Goal: Find contact information: Find contact information

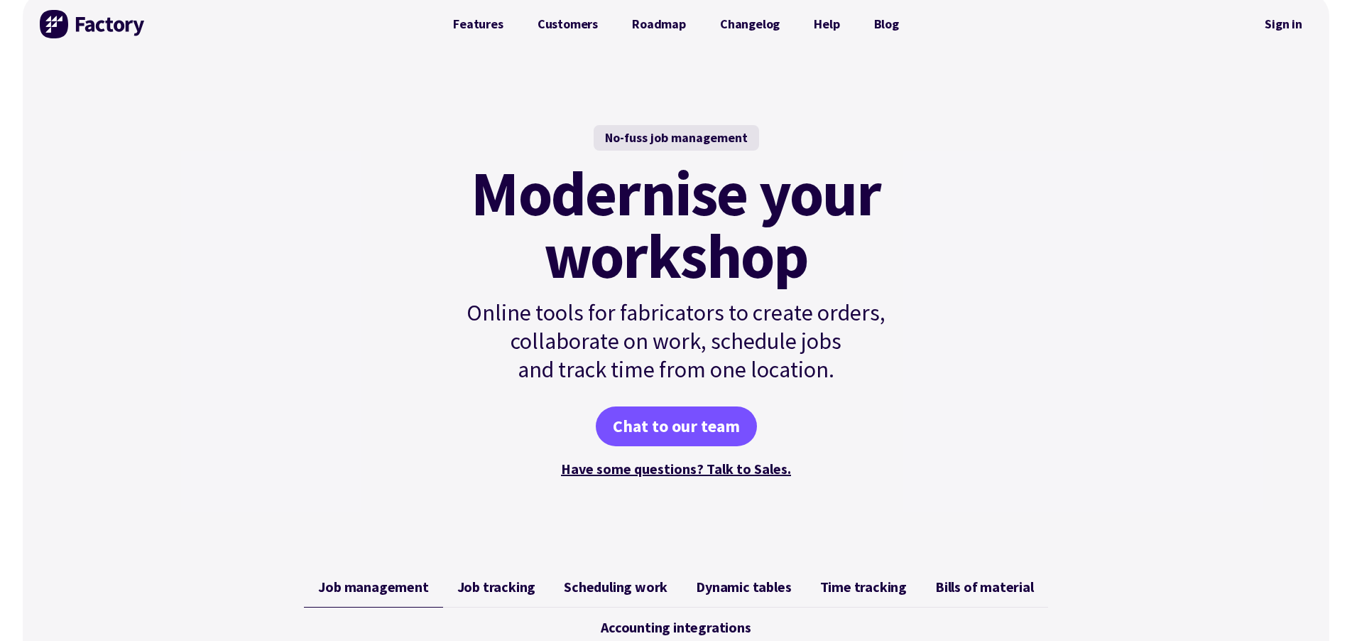
scroll to position [31, 0]
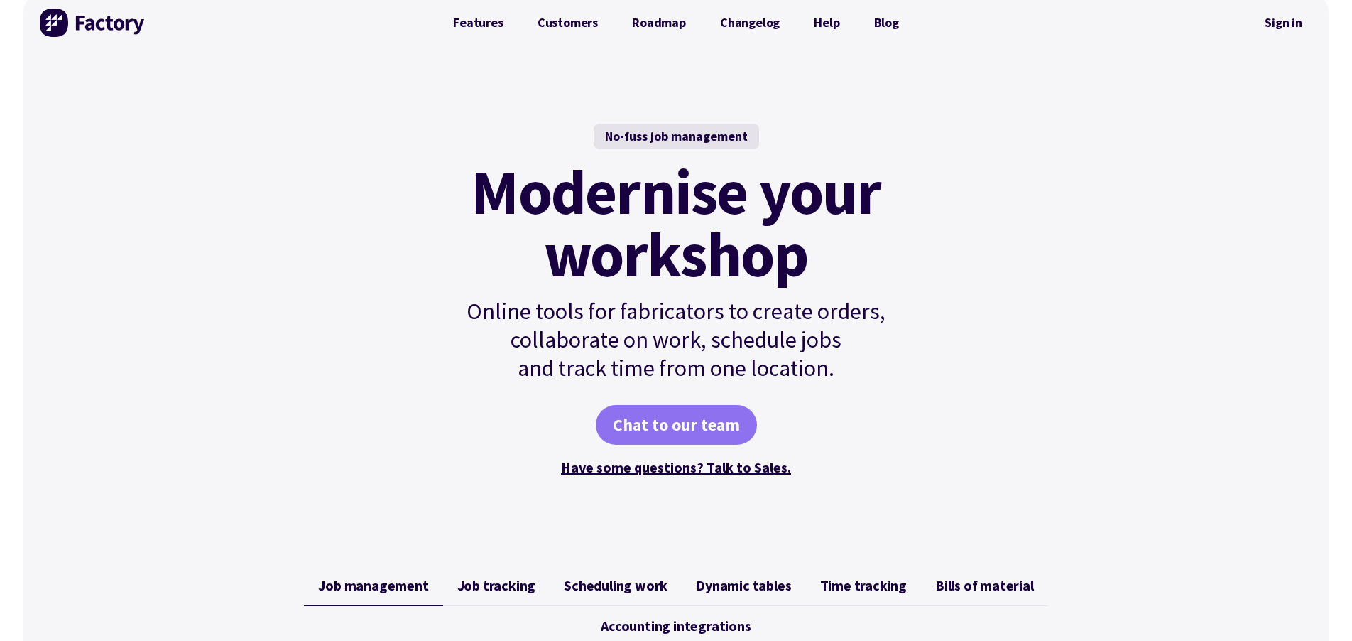
click at [692, 420] on link "Chat to our team" at bounding box center [676, 425] width 161 height 40
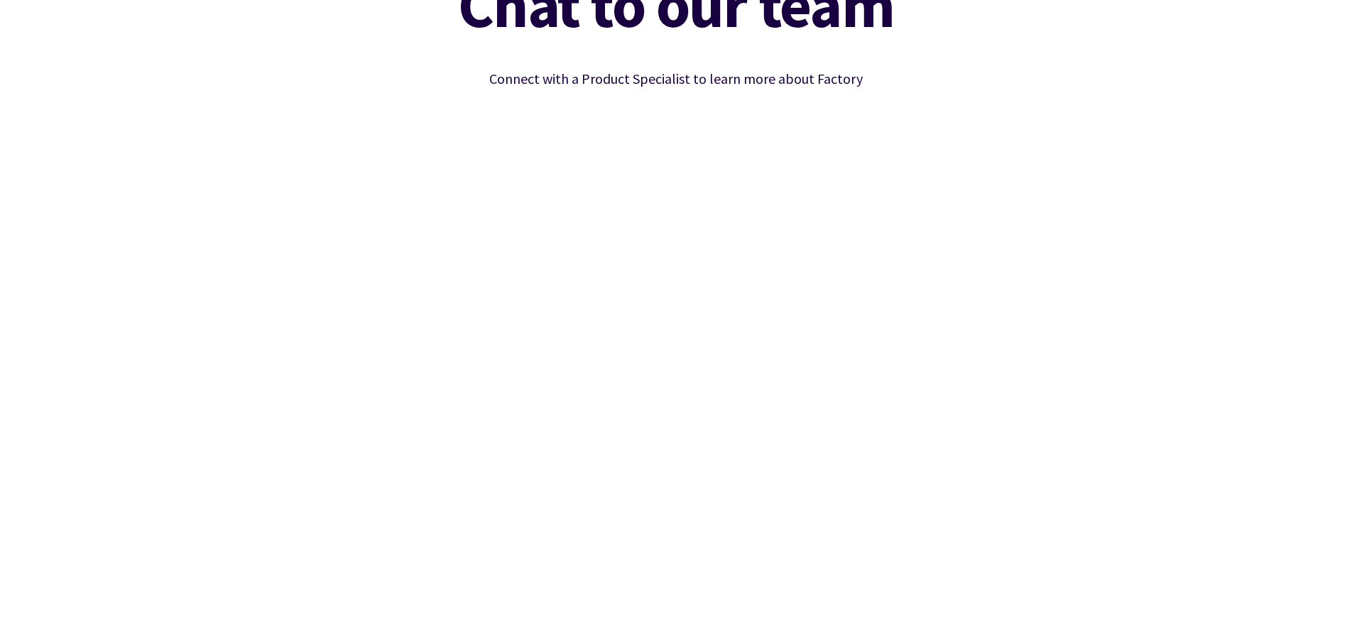
scroll to position [156, 0]
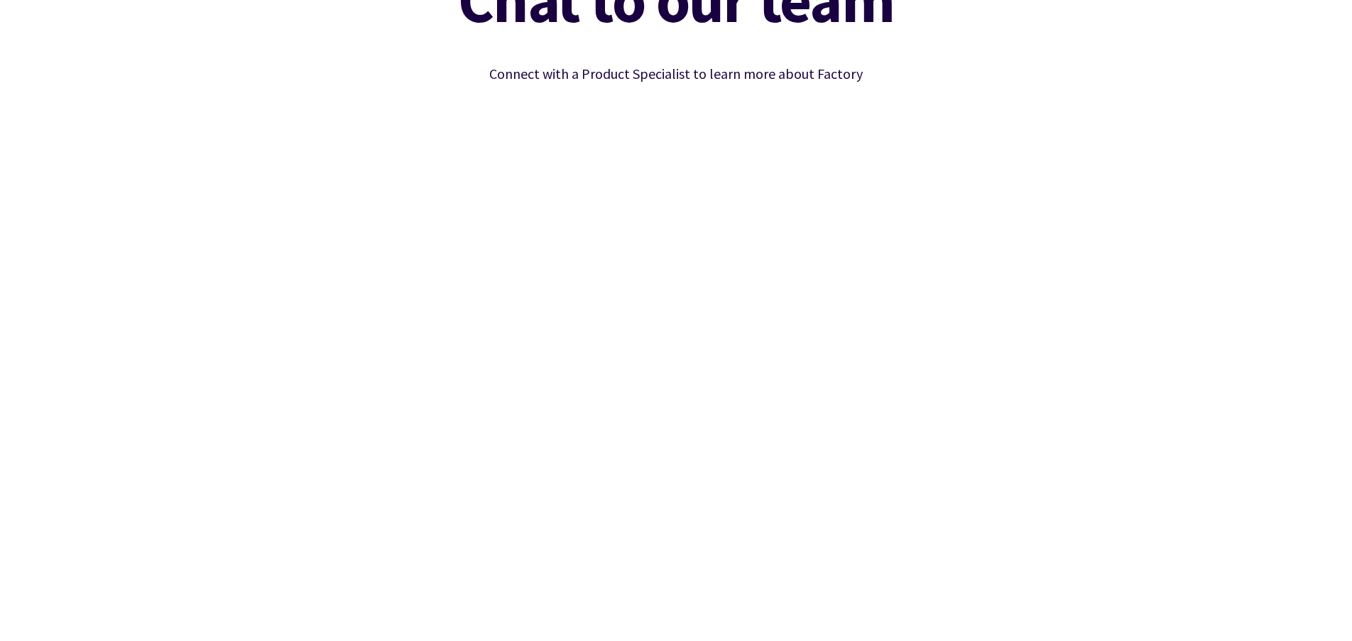
click at [1060, 345] on div "Chat to our team Connect with a Product Specialist to learn more about Factory" at bounding box center [676, 310] width 1307 height 716
click at [1022, 415] on div "Chat to our team Connect with a Product Specialist to learn more about Factory" at bounding box center [676, 310] width 1307 height 716
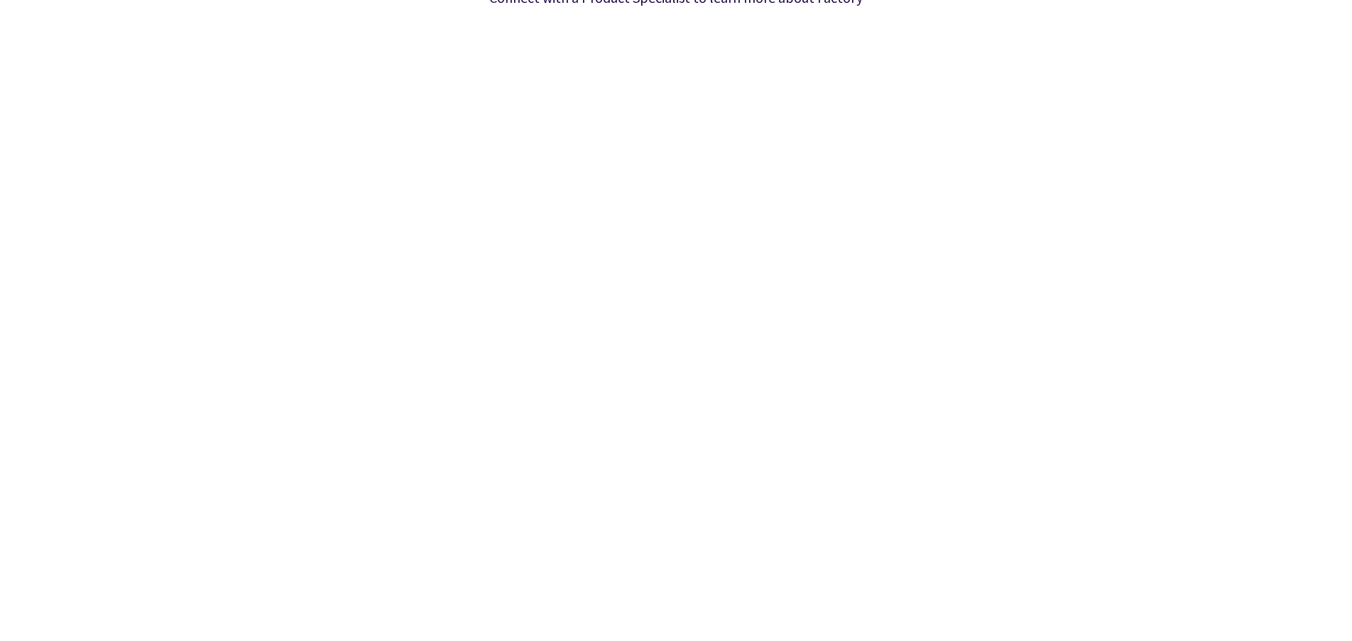
scroll to position [236, 0]
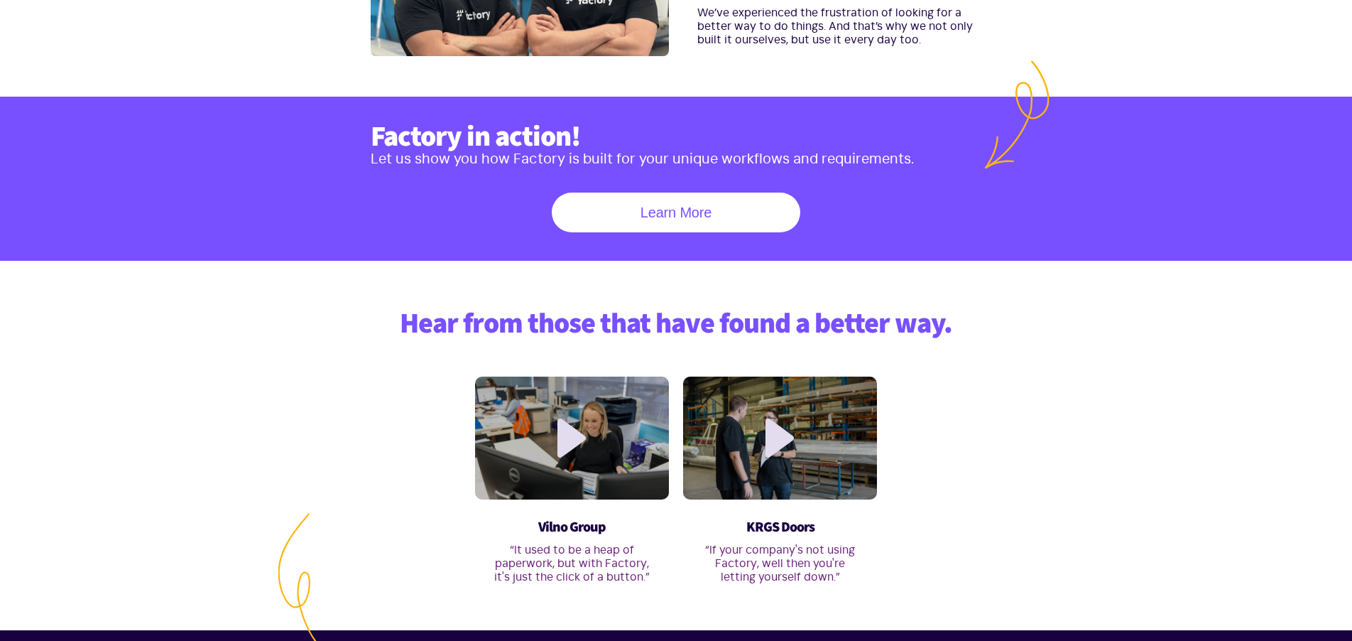
scroll to position [589, 0]
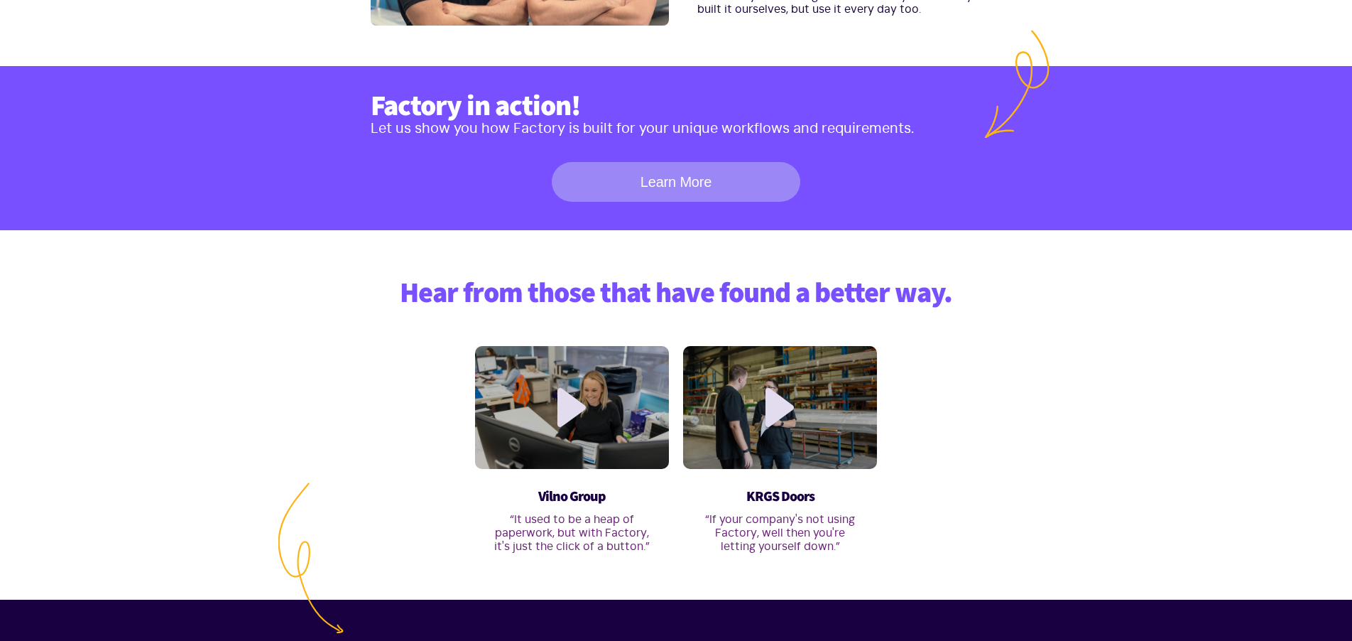
click at [651, 190] on link "Learn More" at bounding box center [676, 182] width 249 height 40
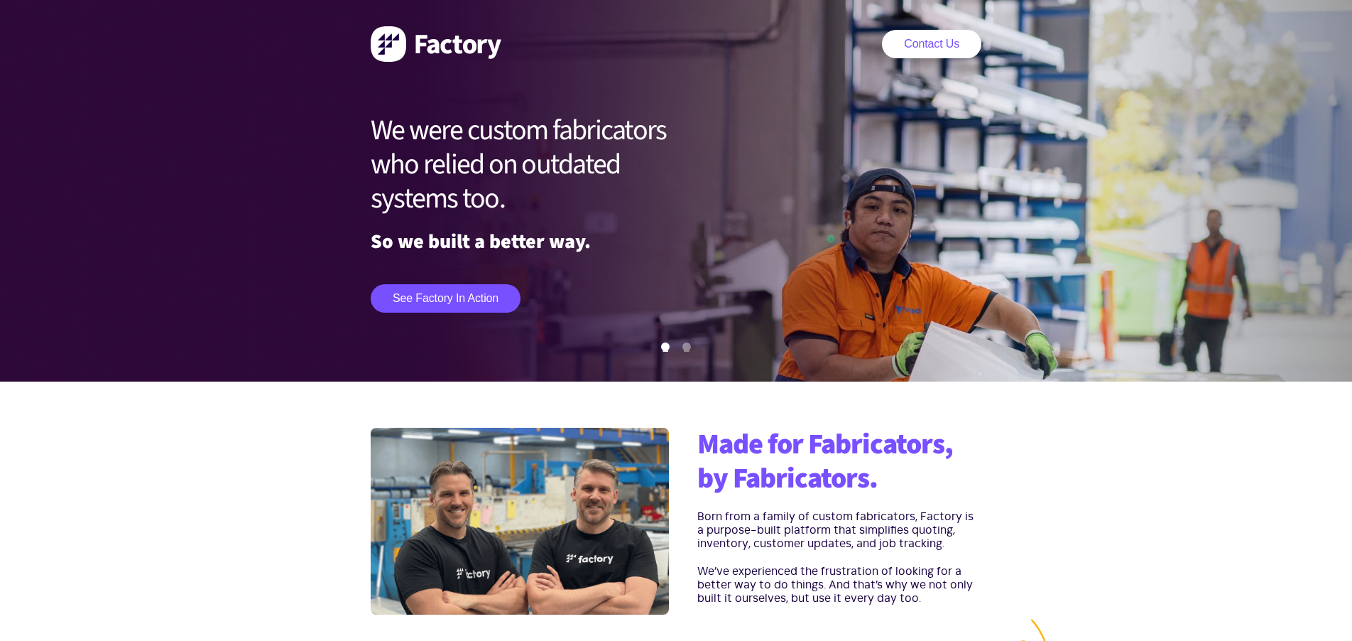
scroll to position [0, 0]
click at [440, 293] on link "See Factory in action" at bounding box center [446, 298] width 150 height 28
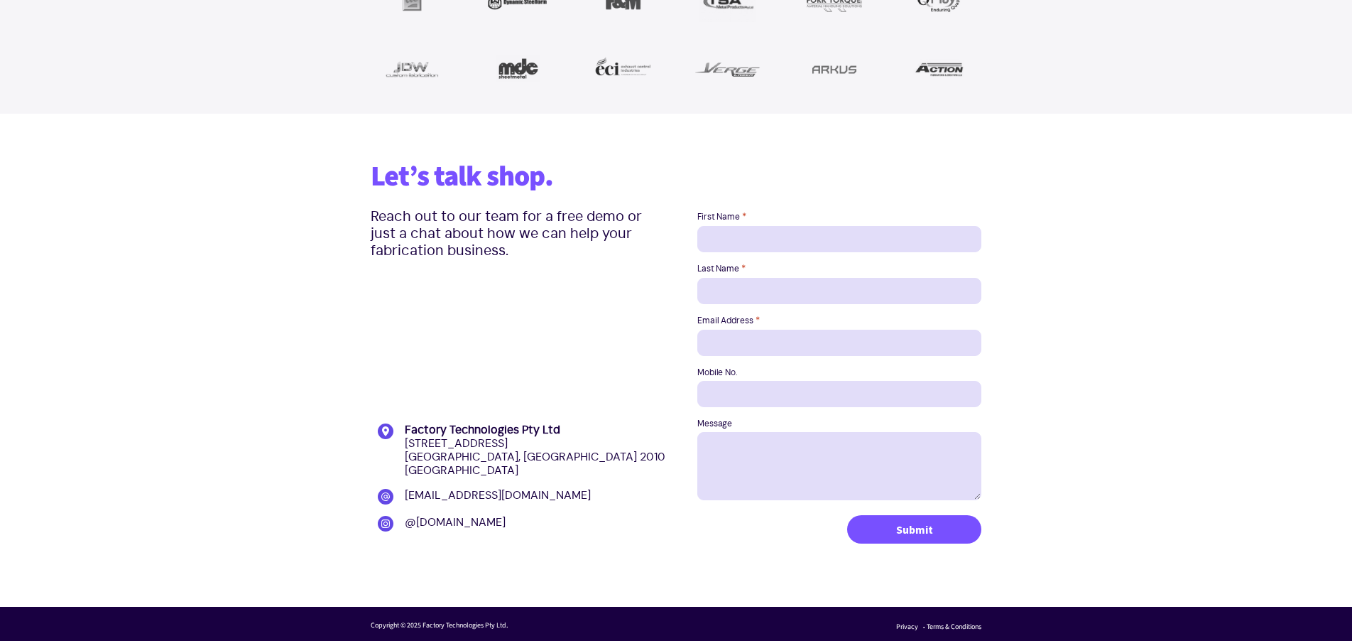
scroll to position [1783, 0]
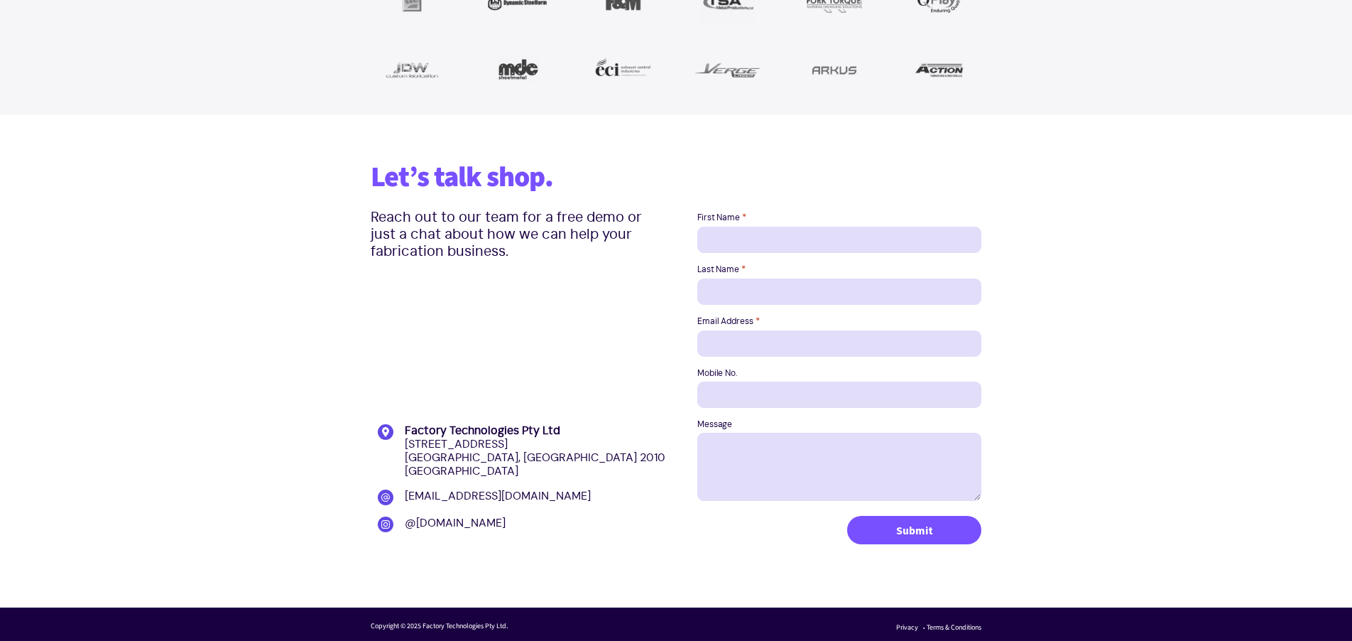
click at [1022, 493] on section "Let’s talk shop. Reach out to our team for a free demo or just a chat about how…" at bounding box center [676, 360] width 1352 height 493
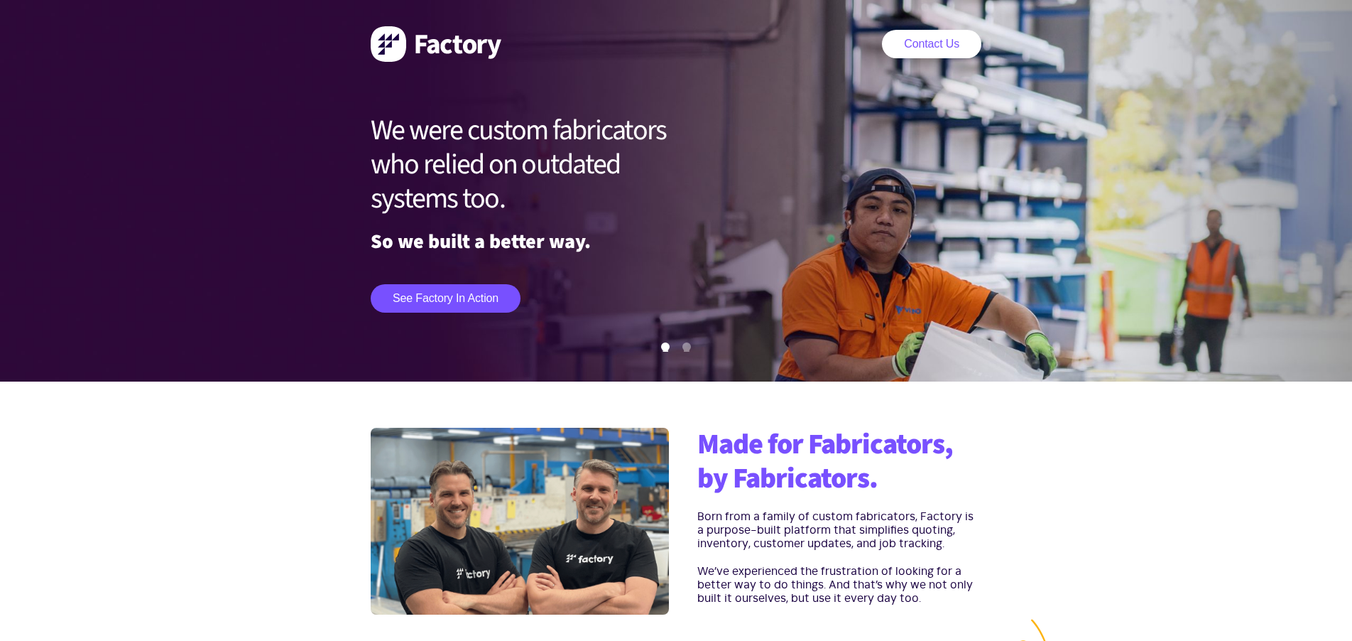
scroll to position [0, 0]
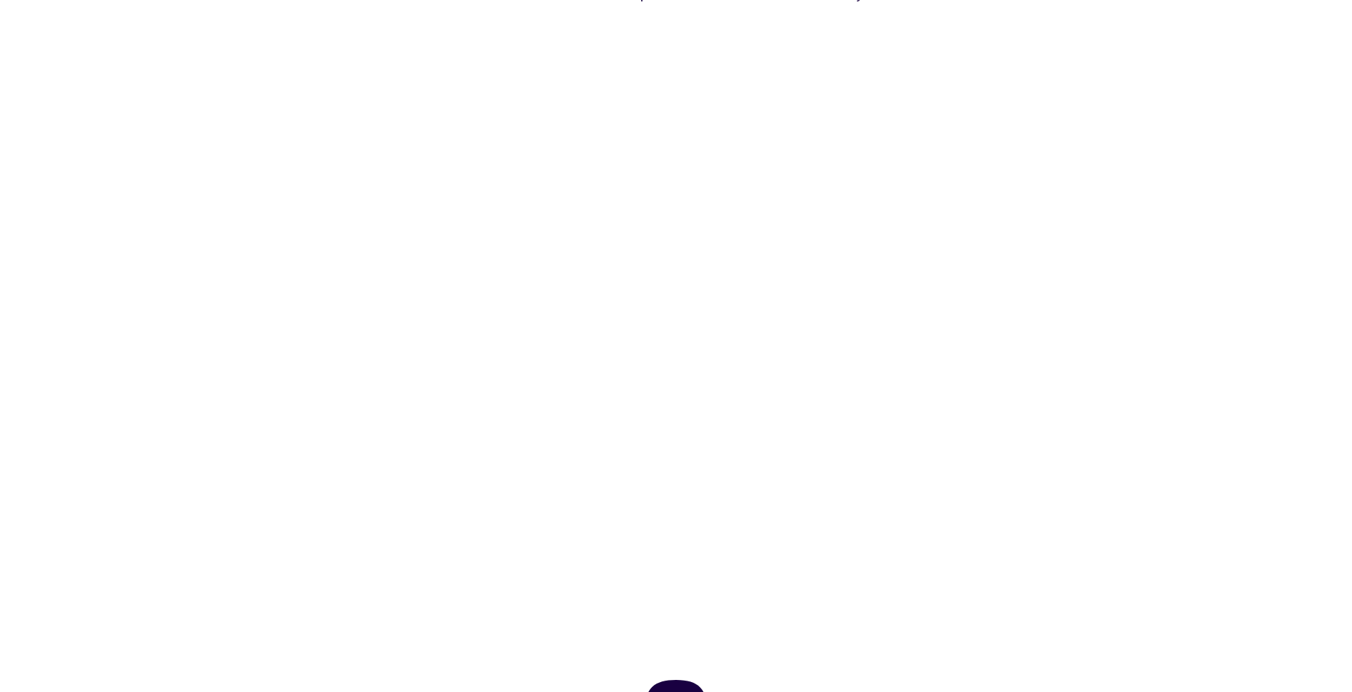
scroll to position [236, 0]
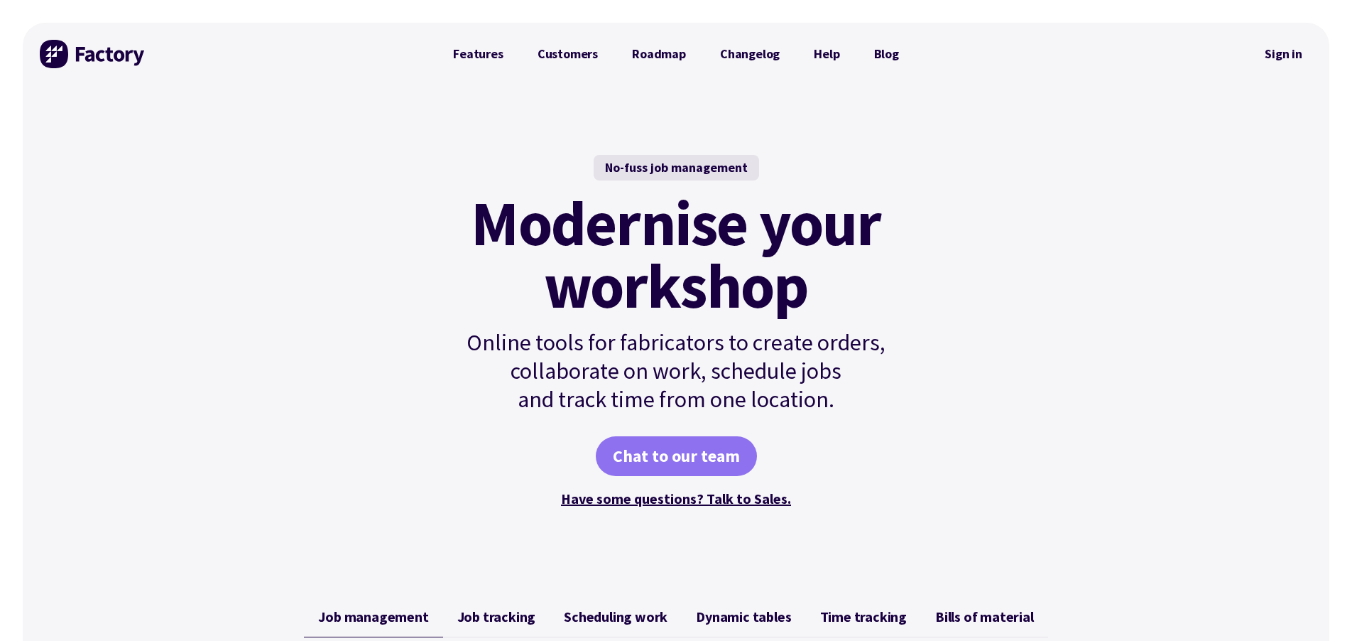
click at [697, 452] on link "Chat to our team" at bounding box center [676, 456] width 161 height 40
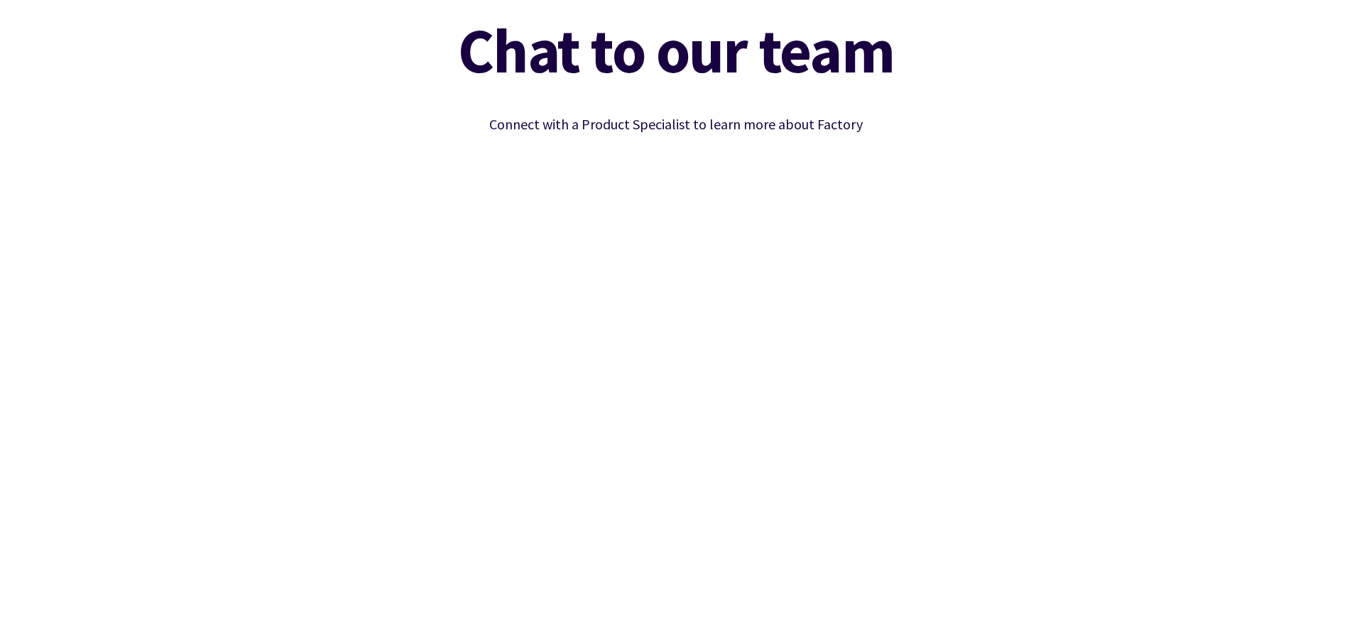
scroll to position [122, 0]
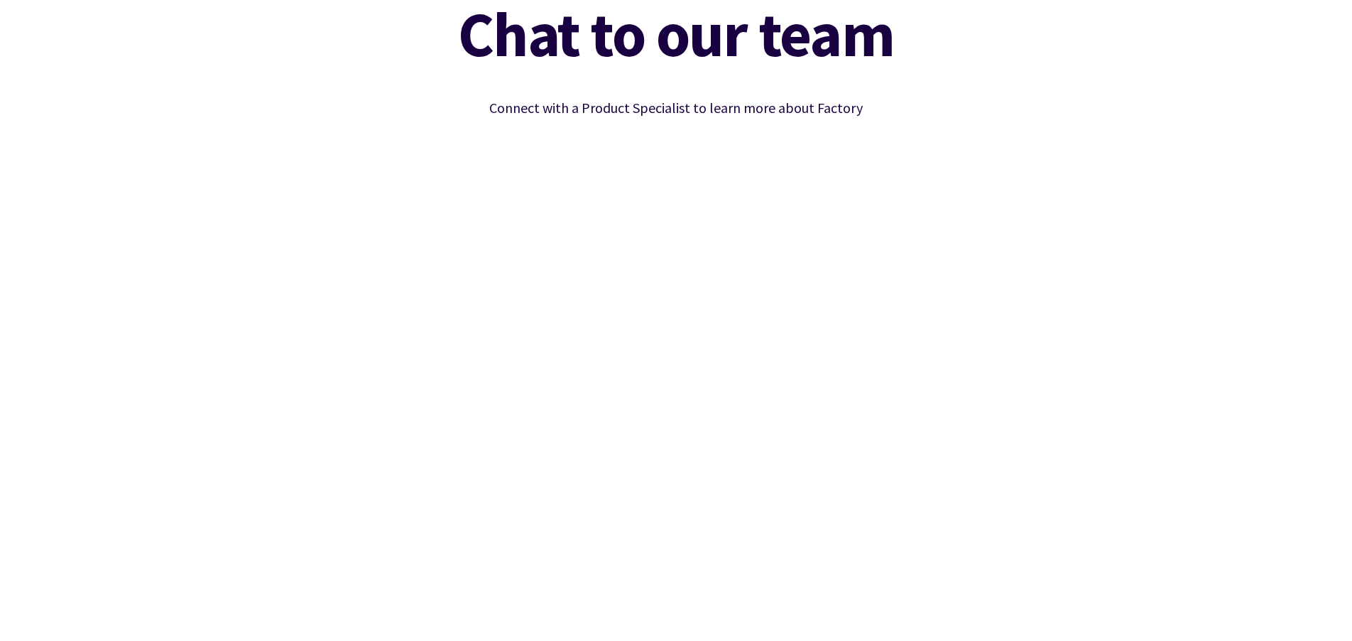
click at [1101, 245] on div "Chat to our team Connect with a Product Specialist to learn more about Factory" at bounding box center [676, 344] width 1307 height 716
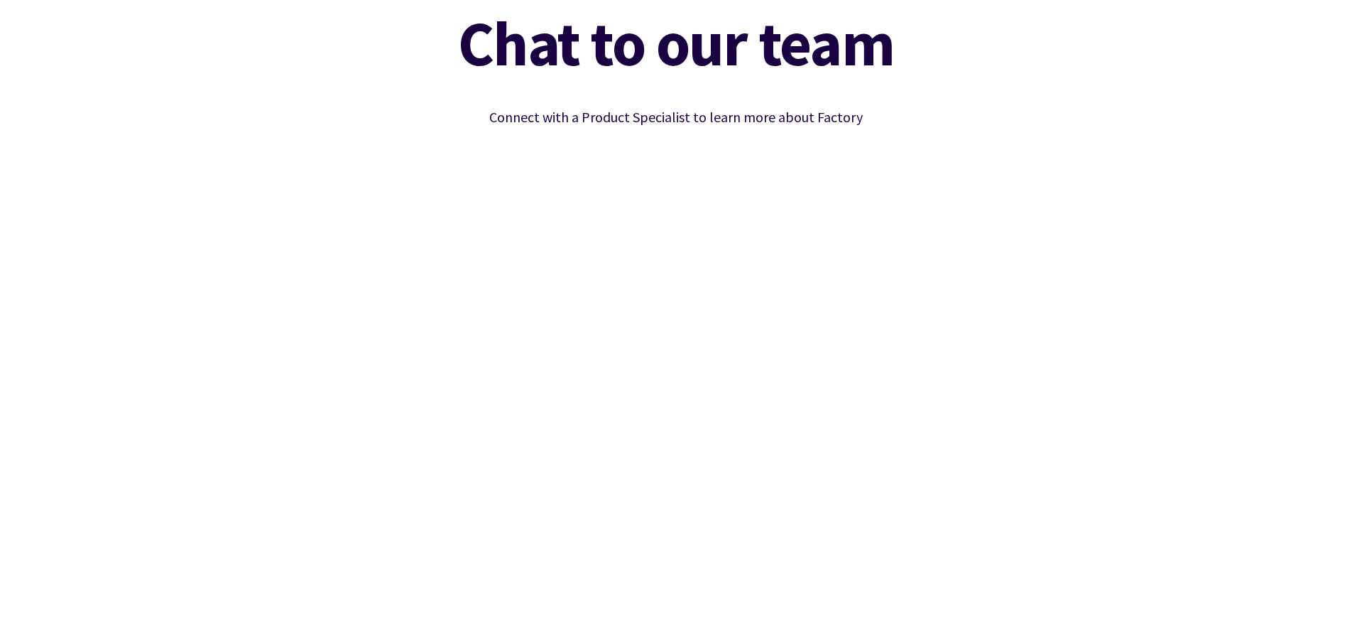
scroll to position [127, 0]
